Goal: Transaction & Acquisition: Download file/media

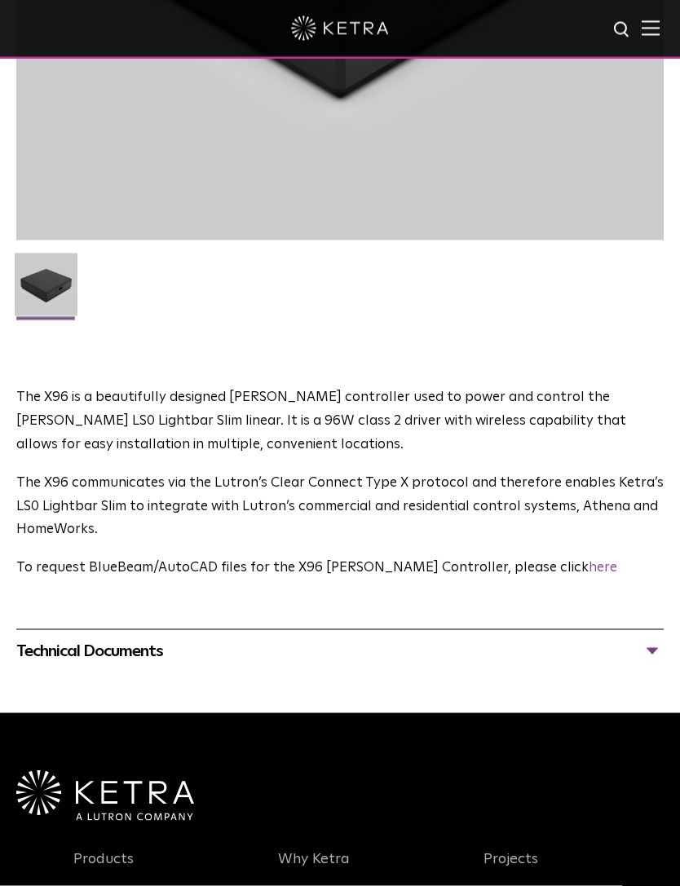
scroll to position [586, 0]
click at [647, 649] on div "Technical Documents" at bounding box center [339, 650] width 647 height 26
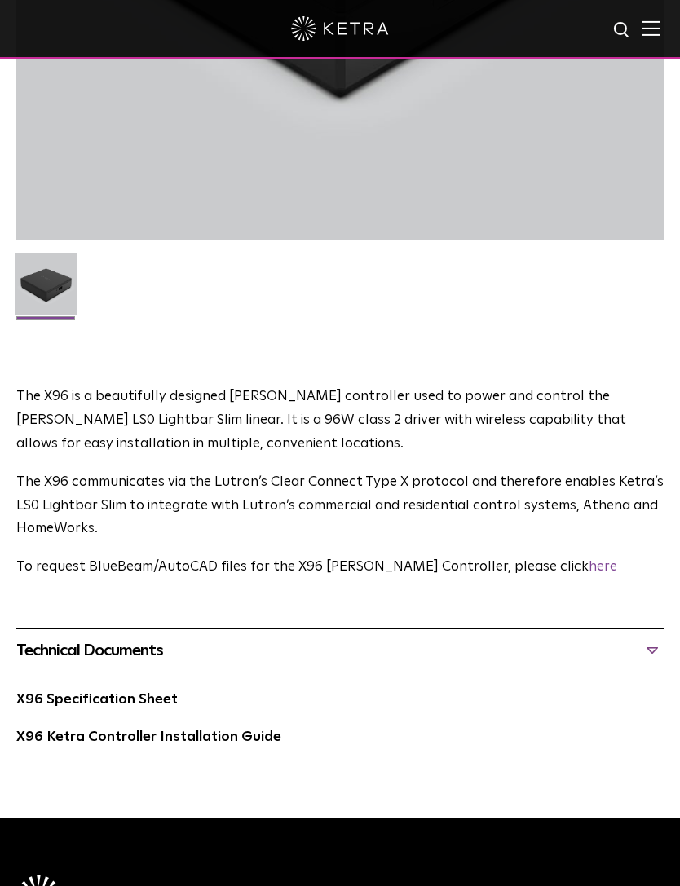
click at [186, 732] on link "X96 Ketra Controller Installation Guide" at bounding box center [148, 737] width 265 height 14
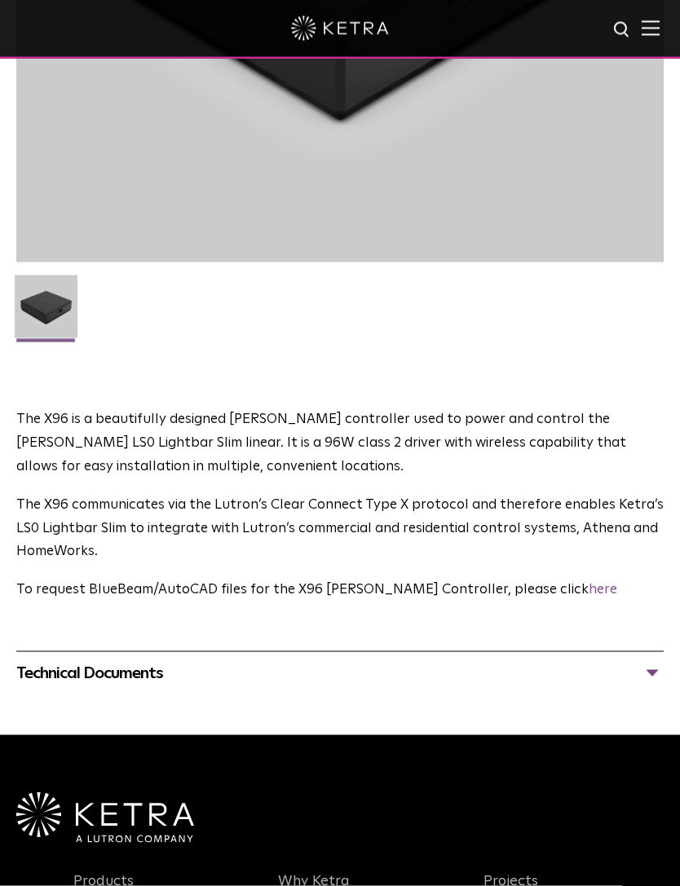
scroll to position [718, 0]
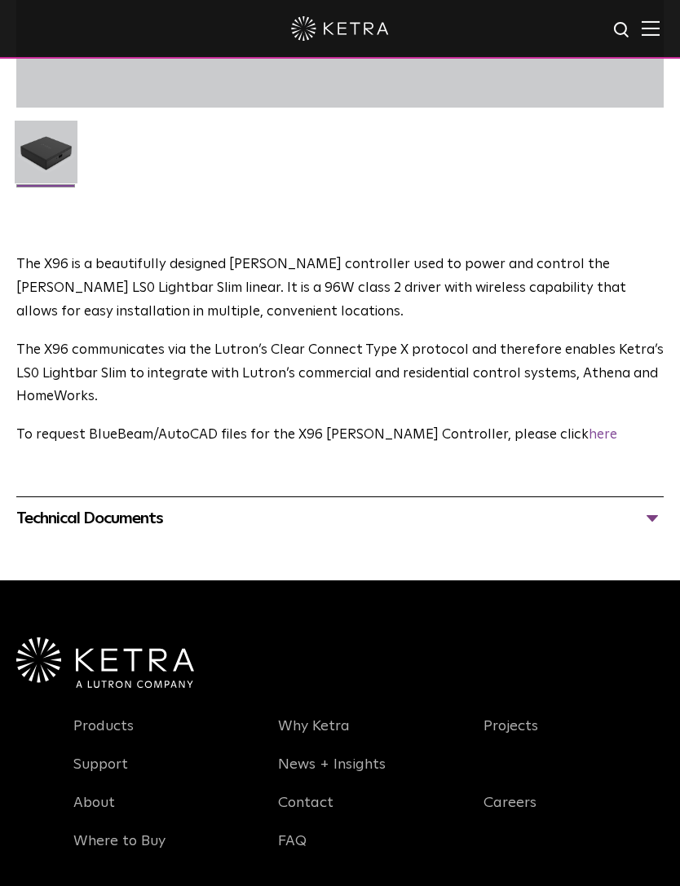
click at [653, 516] on div "Technical Documents" at bounding box center [339, 518] width 647 height 26
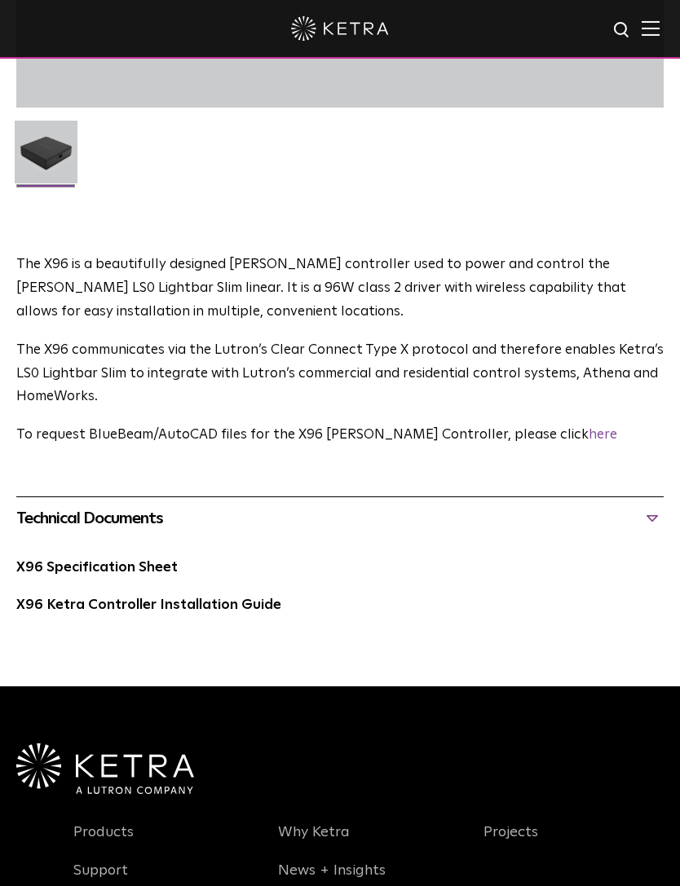
click at [183, 598] on link "X96 Ketra Controller Installation Guide" at bounding box center [148, 605] width 265 height 14
